Goal: Task Accomplishment & Management: Manage account settings

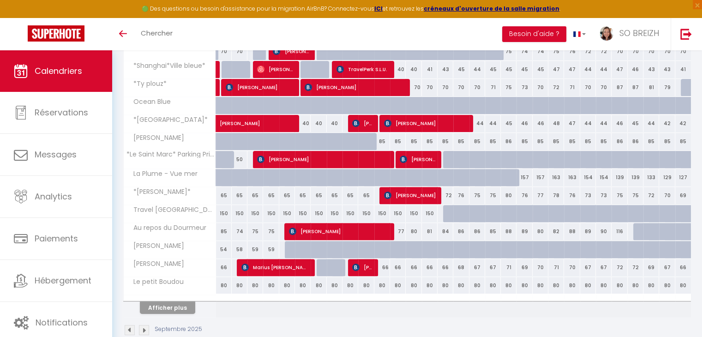
scroll to position [292, 0]
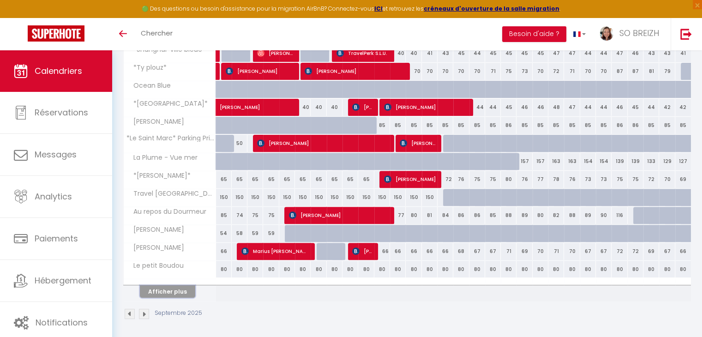
click at [164, 289] on button "Afficher plus" at bounding box center [167, 291] width 55 height 12
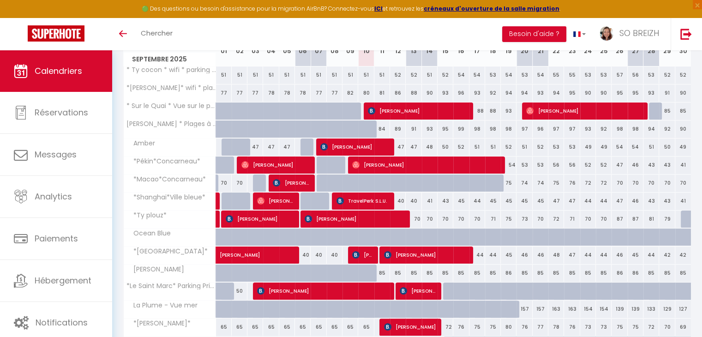
scroll to position [153, 0]
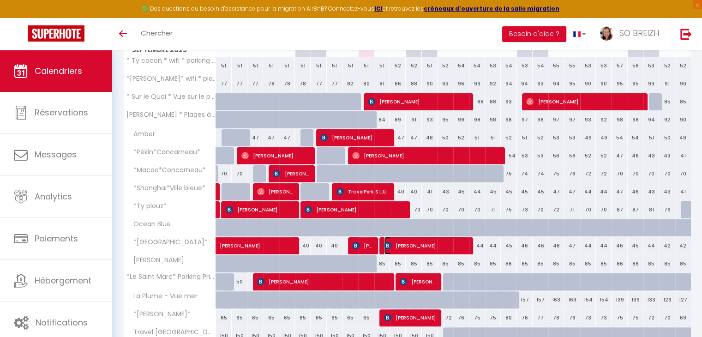
click at [428, 246] on span "[PERSON_NAME]" at bounding box center [426, 246] width 84 height 18
select select "OK"
select select "KO"
select select "1"
select select "0"
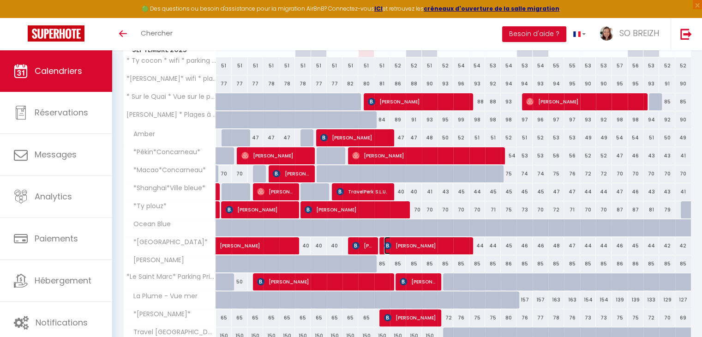
select select "1"
select select
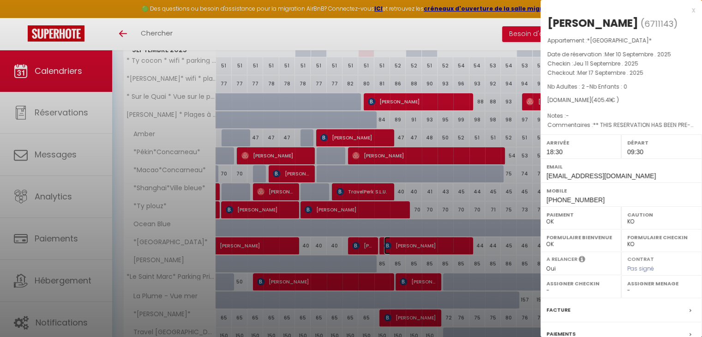
select select "25704"
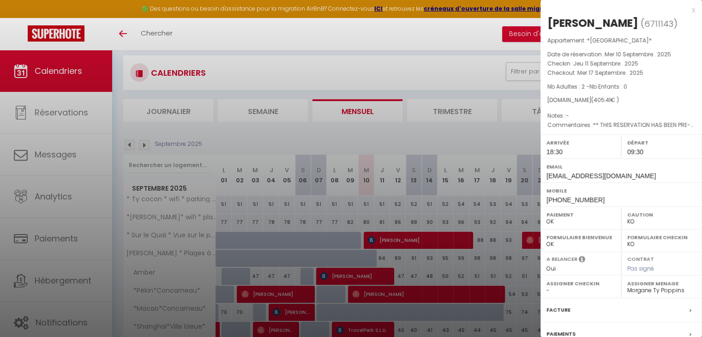
scroll to position [0, 0]
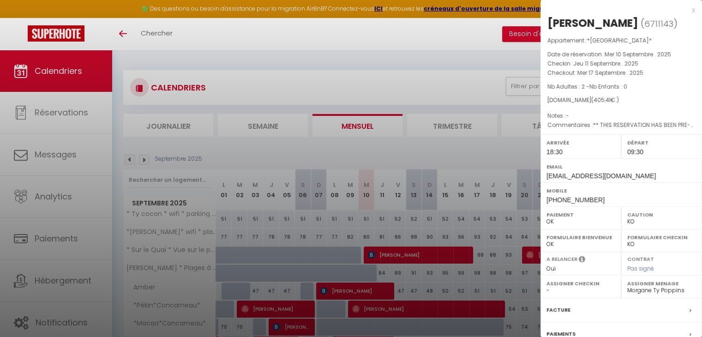
click at [687, 11] on div "x" at bounding box center [618, 10] width 155 height 11
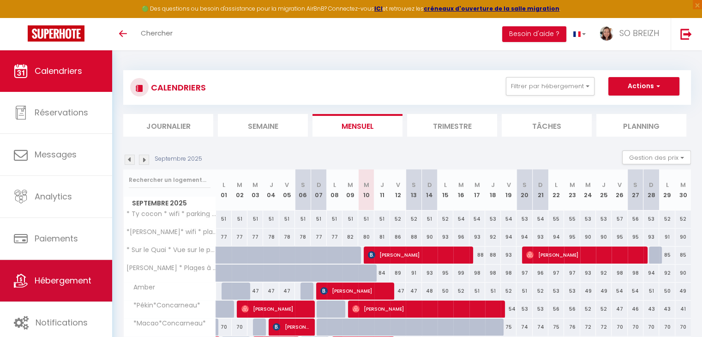
click at [57, 293] on link "Hébergement" at bounding box center [56, 281] width 112 height 42
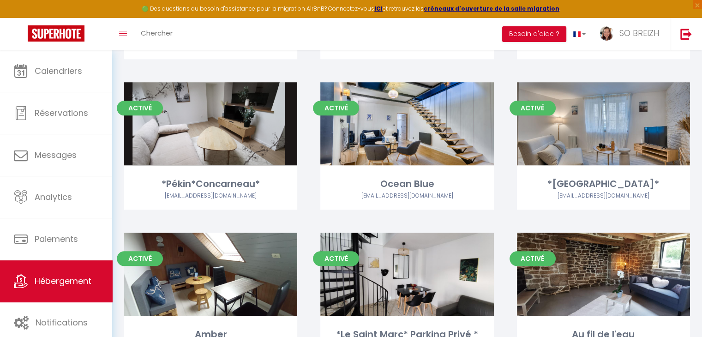
scroll to position [1062, 0]
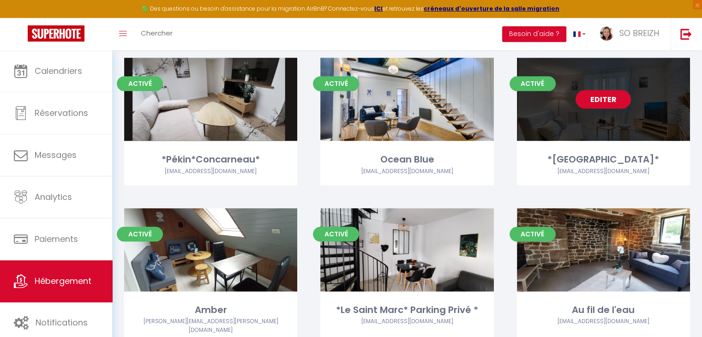
click at [607, 90] on link "Editer" at bounding box center [603, 99] width 55 height 18
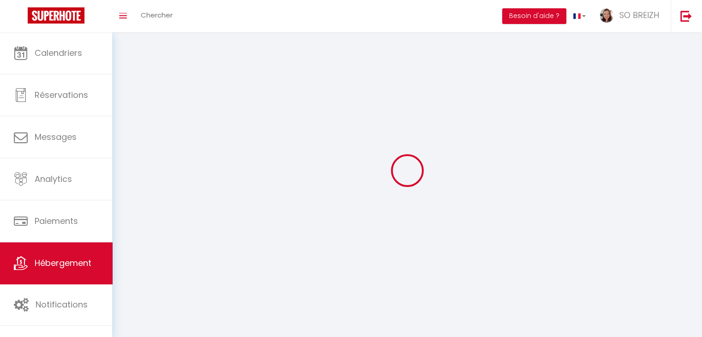
select select "1"
select select
select select "28"
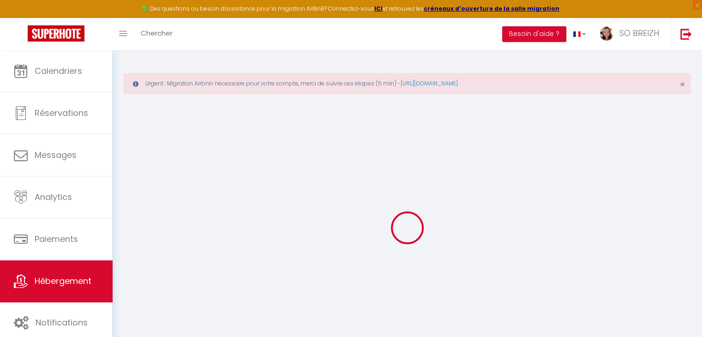
select select
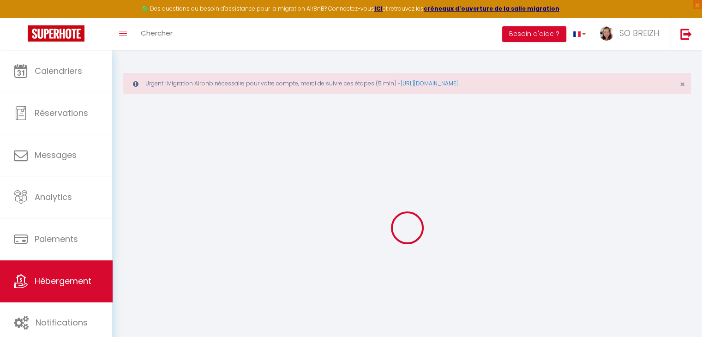
select select
checkbox input "false"
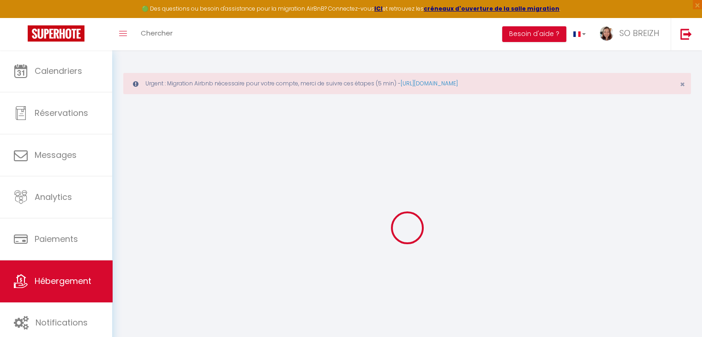
select select
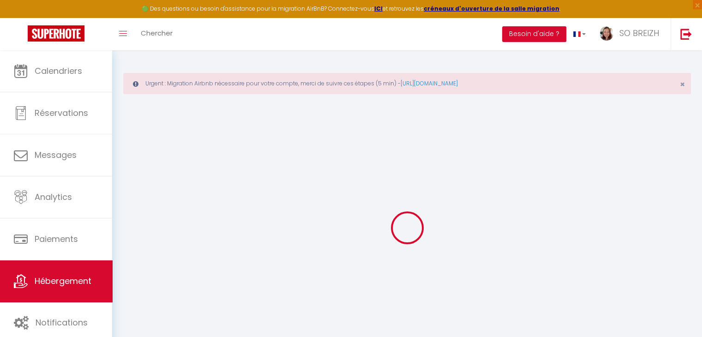
select select
checkbox input "false"
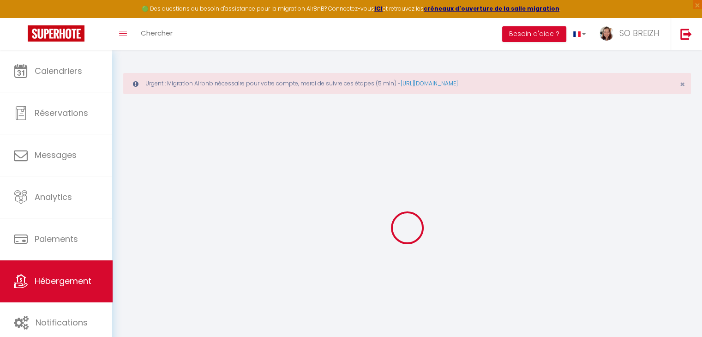
checkbox input "false"
select select
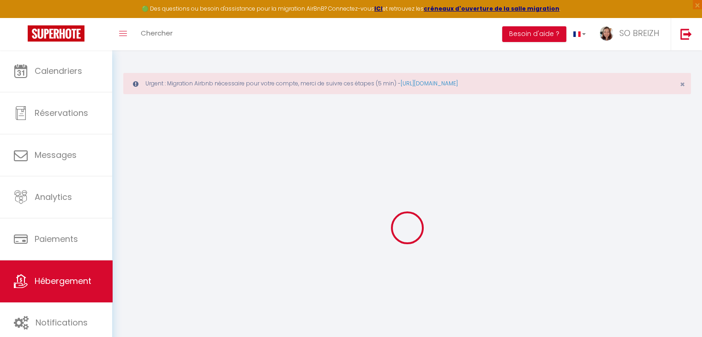
select select
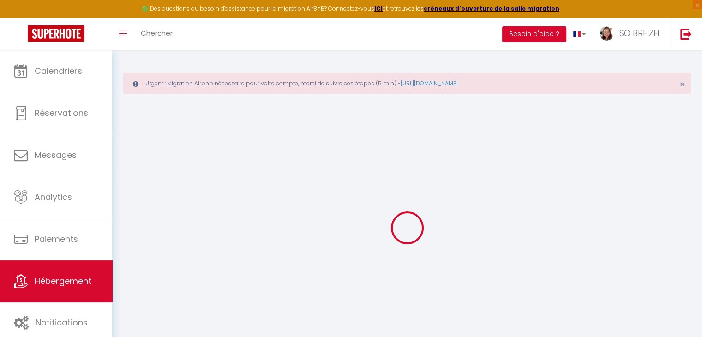
checkbox input "false"
select select
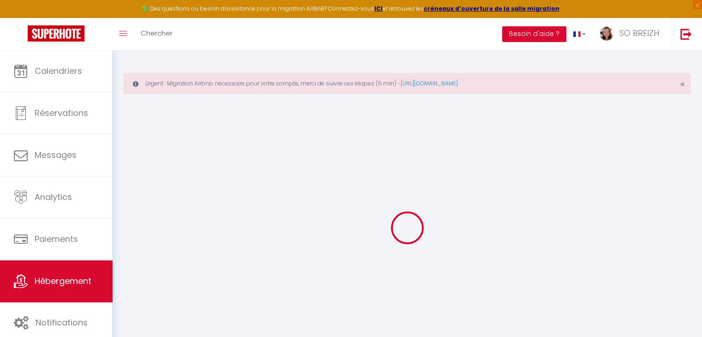
select select
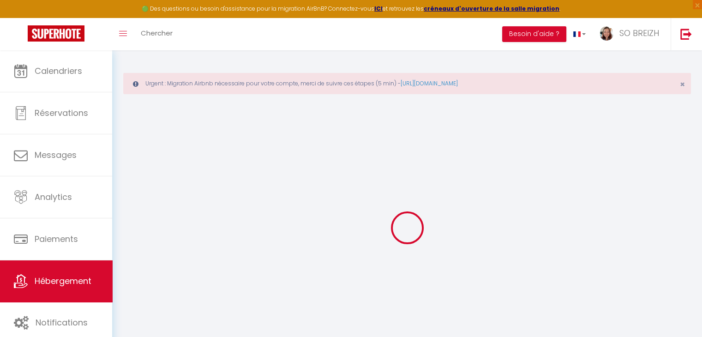
select select
checkbox input "false"
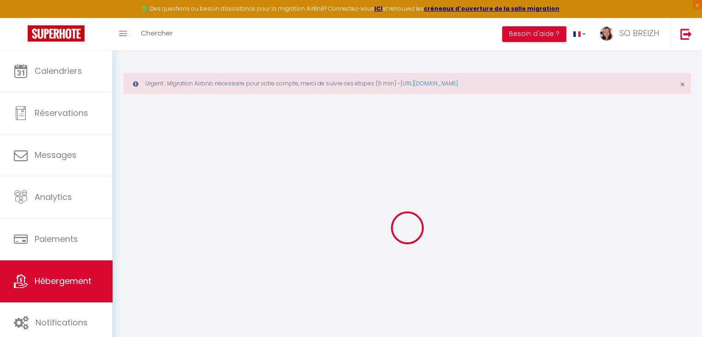
checkbox input "false"
select select
type input "*[GEOGRAPHIC_DATA]*"
type input "[PERSON_NAME]"
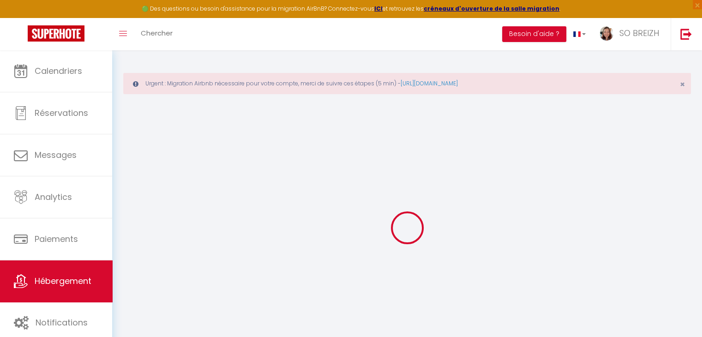
type input "Souchet"
type input "[STREET_ADDRESS]"
type input "58200"
type input "[GEOGRAPHIC_DATA]"
select select "2"
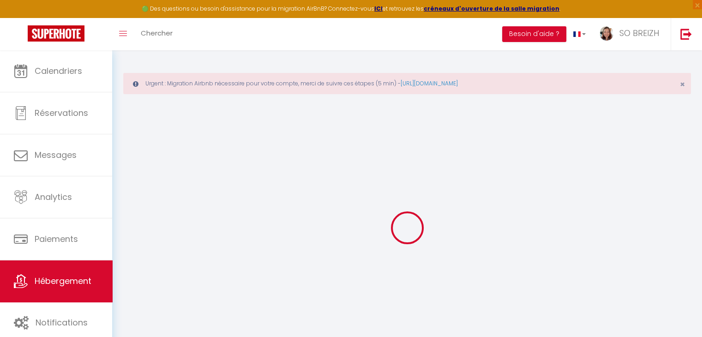
select select "1"
select select "0"
type input "70"
type input "50"
type input "5.5"
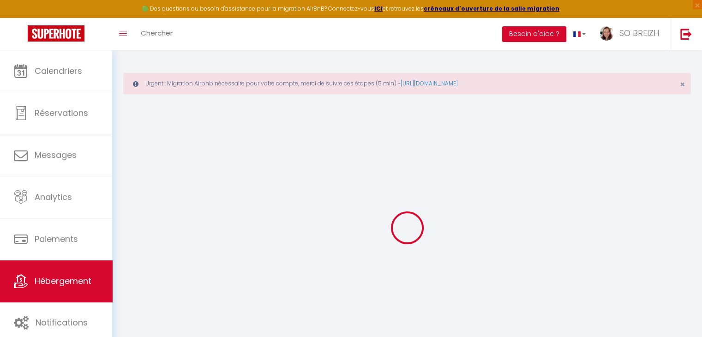
type input "100"
type input "150"
select select
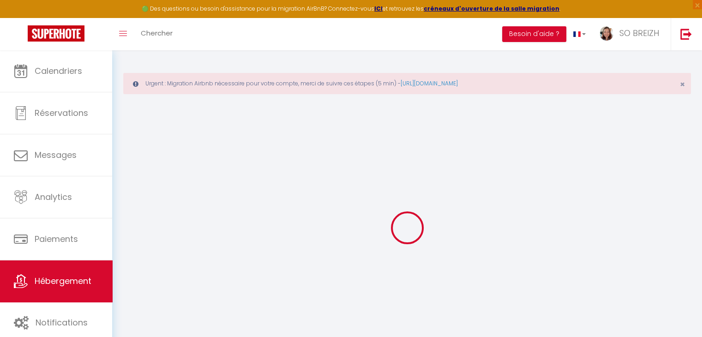
select select
type input "[STREET_ADDRESS]"
type input "29900"
type input "Concarneau"
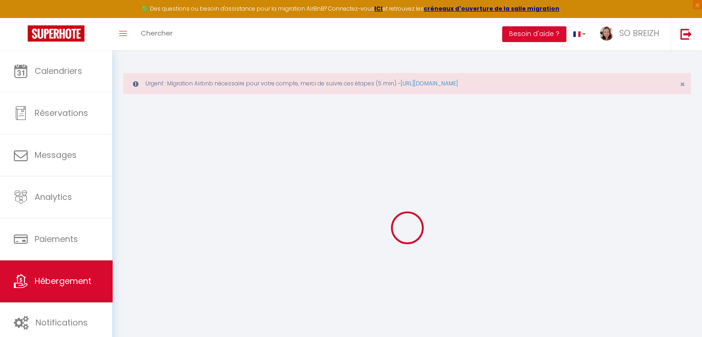
type input "[EMAIL_ADDRESS][DOMAIN_NAME]"
select select "10577"
checkbox input "true"
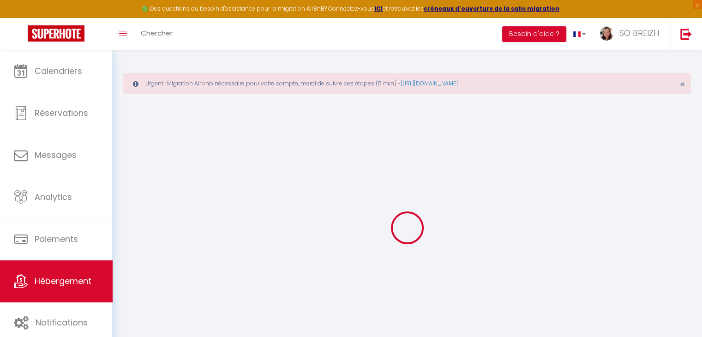
checkbox input "false"
radio input "true"
type input "25"
type input "35"
type input "0"
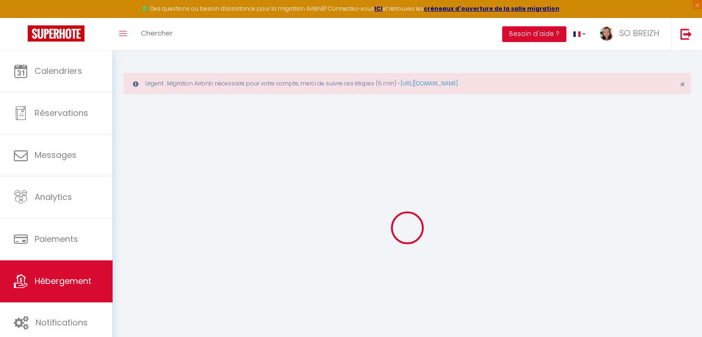
type input "15"
type input "0"
select select "25704"
select select
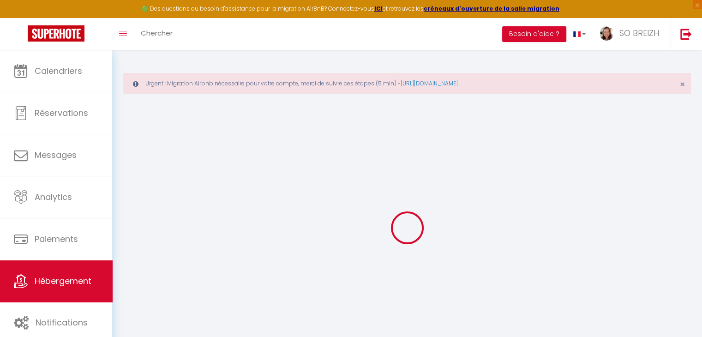
select select
checkbox input "true"
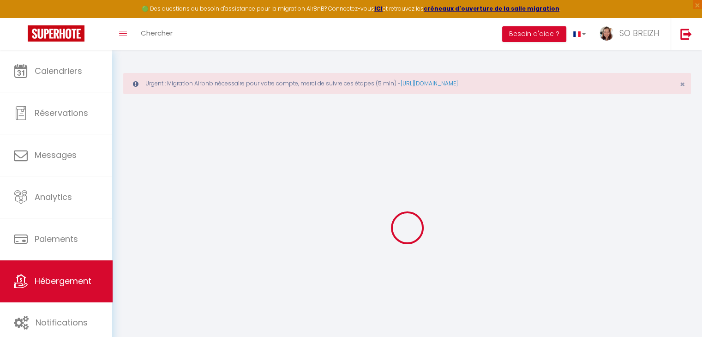
checkbox input "true"
checkbox input "false"
select select
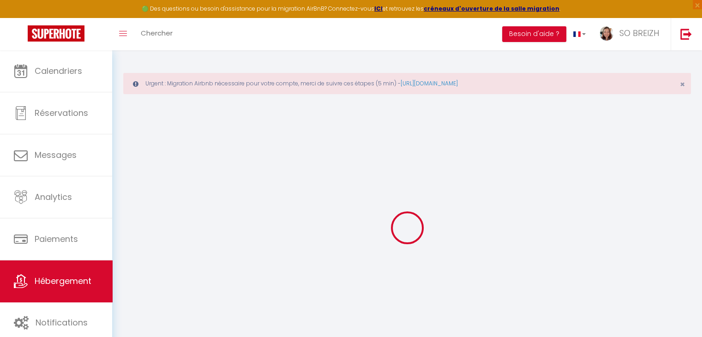
select select
checkbox input "true"
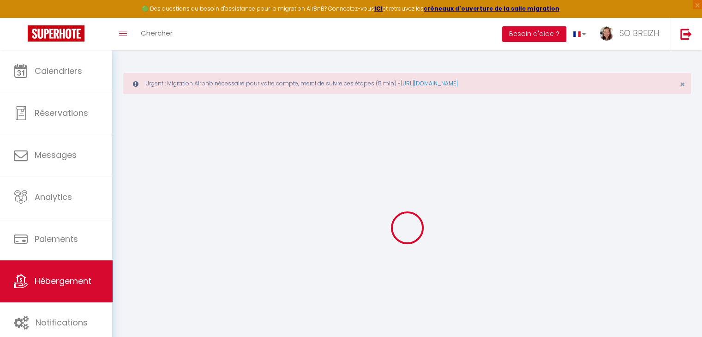
checkbox input "false"
checkbox input "true"
checkbox input "false"
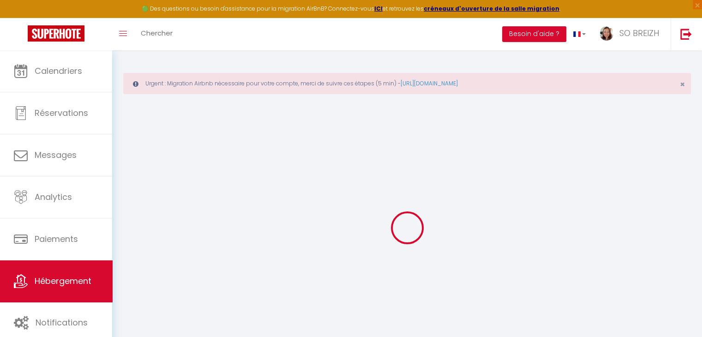
select select "17:00"
select select "23:45"
select select "10:00"
select select "30"
select select "60"
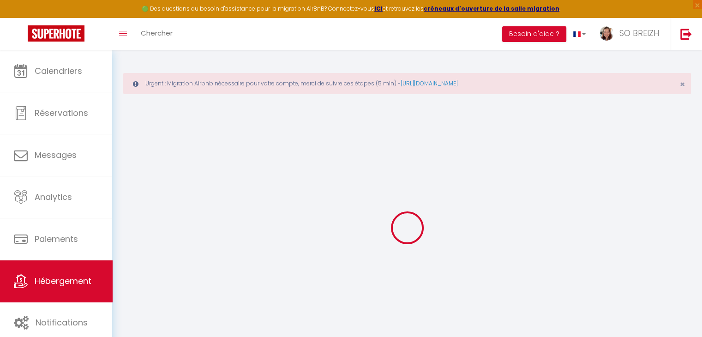
checkbox input "true"
checkbox input "false"
checkbox input "true"
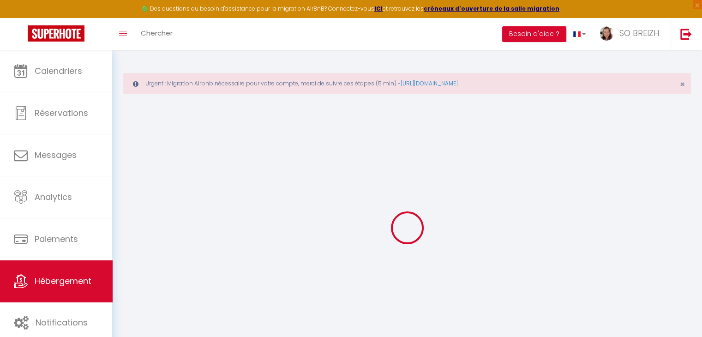
checkbox input "true"
checkbox input "false"
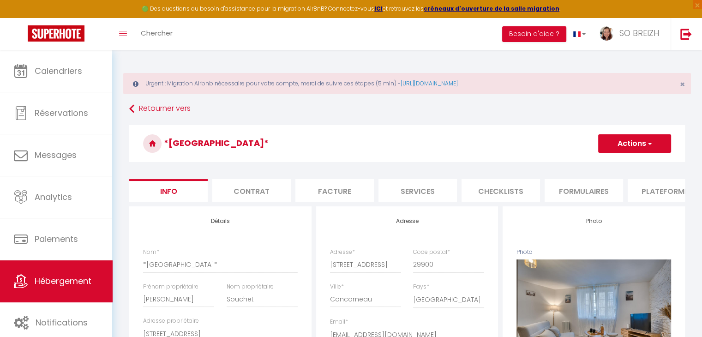
checkbox input "true"
checkbox input "false"
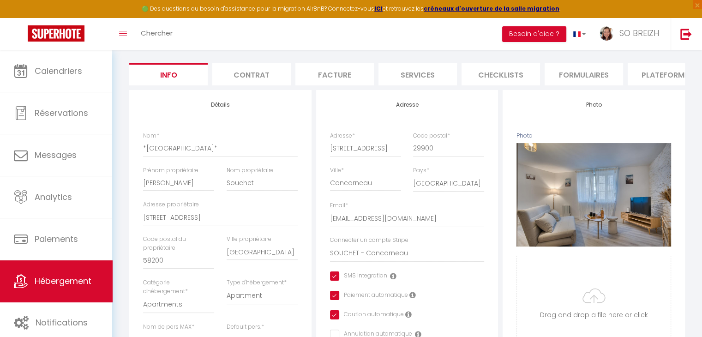
scroll to position [92, 0]
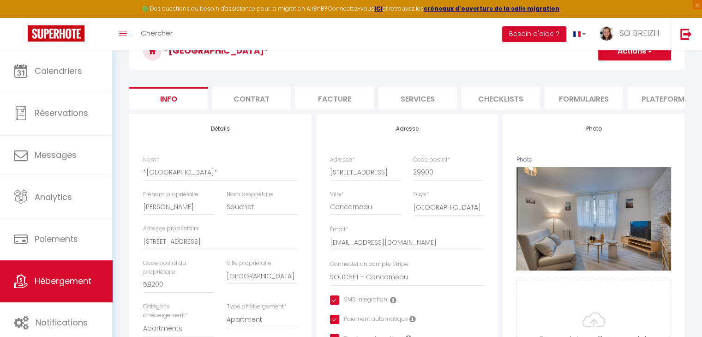
click at [255, 98] on li "Contrat" at bounding box center [251, 98] width 78 height 23
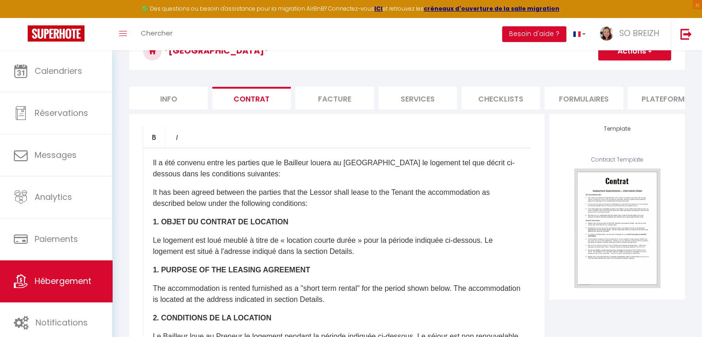
click at [343, 99] on li "Facture" at bounding box center [334, 98] width 78 height 23
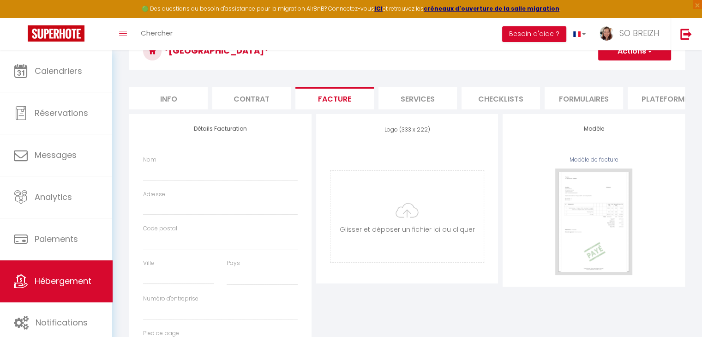
checkbox input "true"
checkbox input "false"
select select
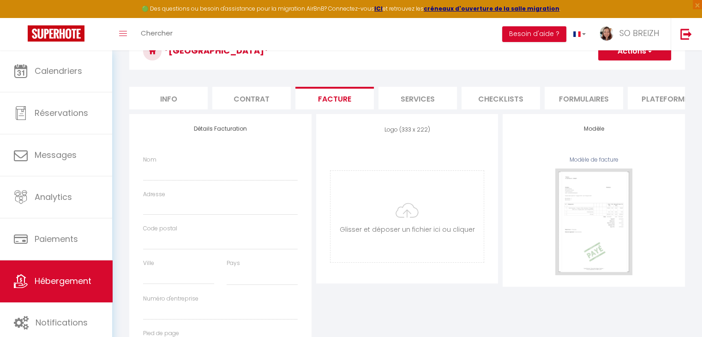
checkbox input "true"
checkbox input "false"
select select
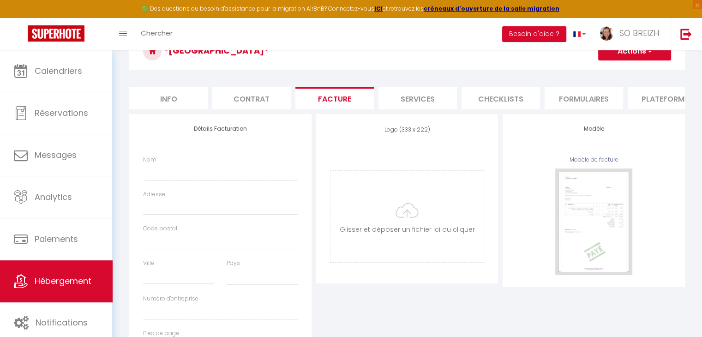
checkbox input "true"
checkbox input "false"
select select
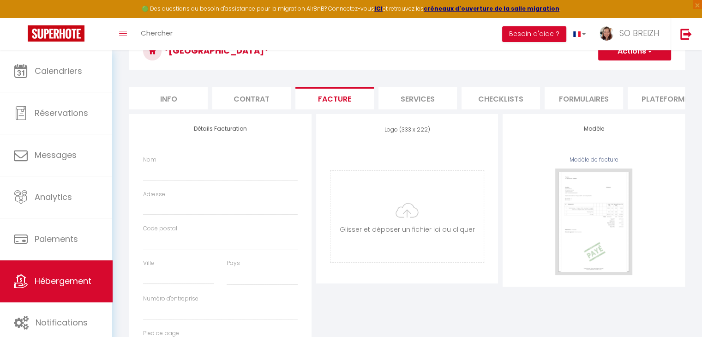
click at [159, 98] on li "Info" at bounding box center [168, 98] width 78 height 23
checkbox input "true"
checkbox input "false"
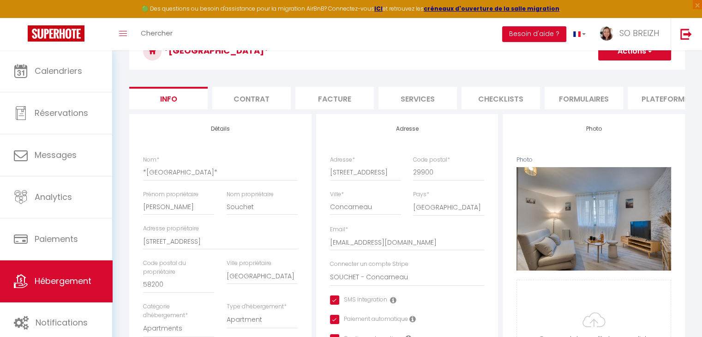
checkbox input "true"
checkbox input "false"
checkbox input "true"
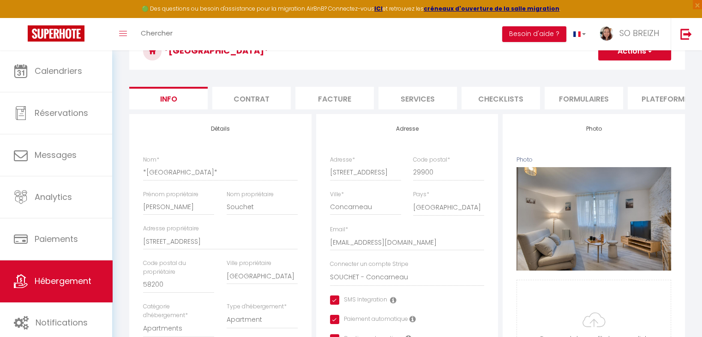
checkbox input "true"
checkbox input "false"
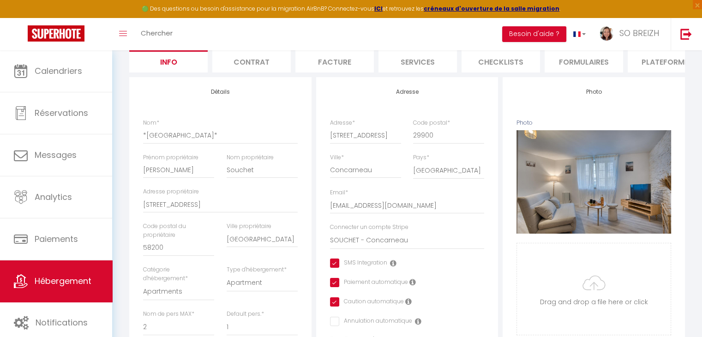
scroll to position [107, 0]
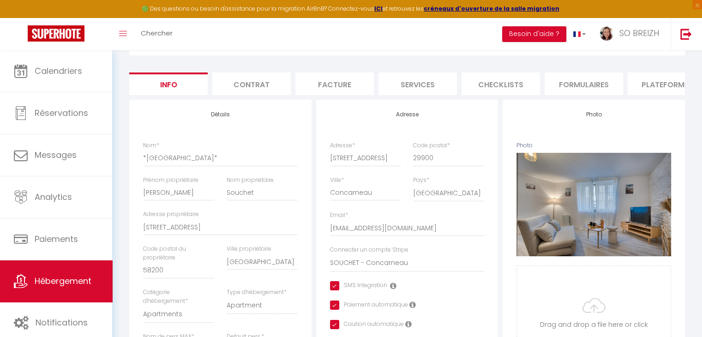
click at [247, 87] on li "Contrat" at bounding box center [251, 83] width 78 height 23
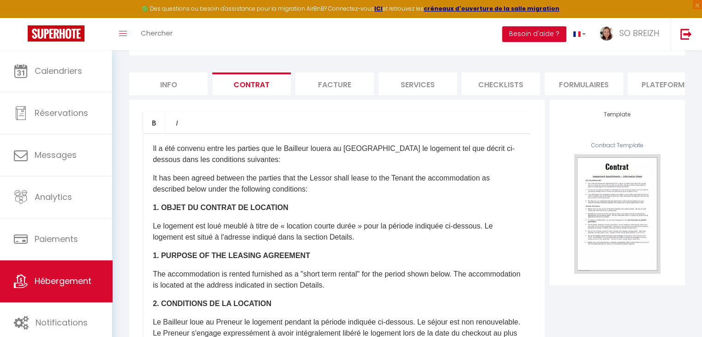
click at [343, 89] on li "Facture" at bounding box center [334, 83] width 78 height 23
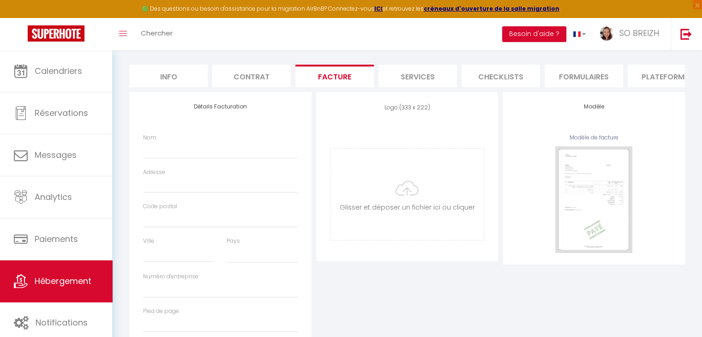
select select
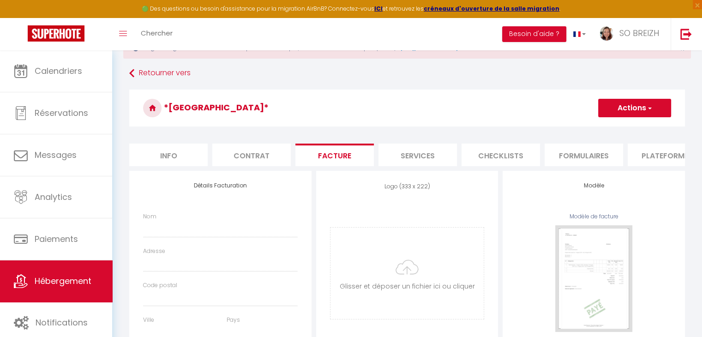
scroll to position [139, 0]
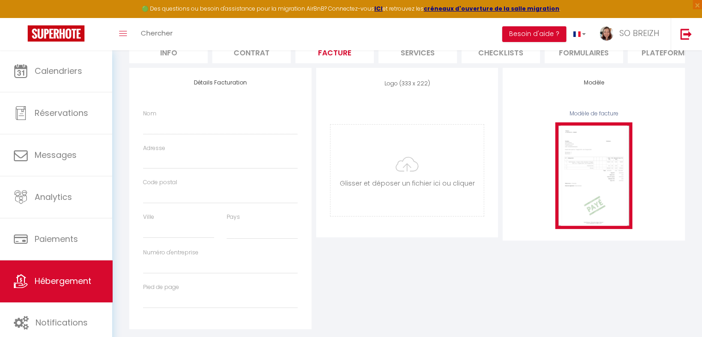
click at [579, 189] on img at bounding box center [593, 175] width 77 height 107
